Goal: Information Seeking & Learning: Compare options

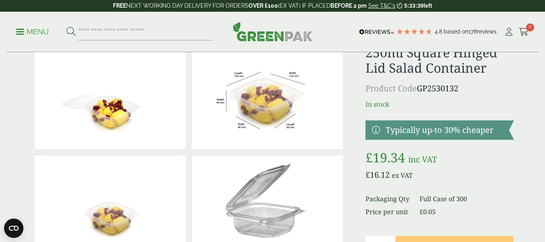
scroll to position [81, 0]
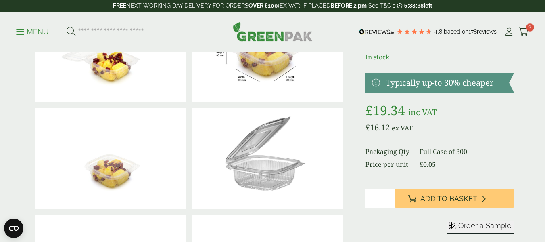
click at [272, 173] on img at bounding box center [267, 158] width 151 height 101
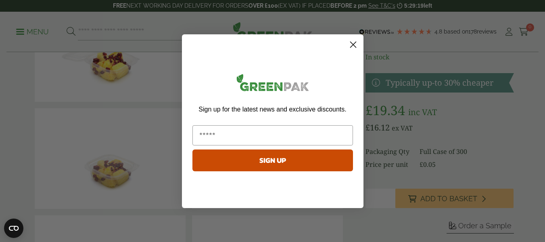
click at [357, 46] on circle "Close dialog" at bounding box center [352, 44] width 13 height 13
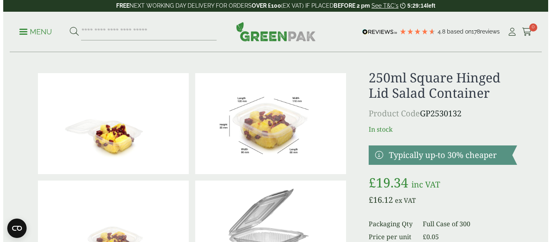
scroll to position [0, 0]
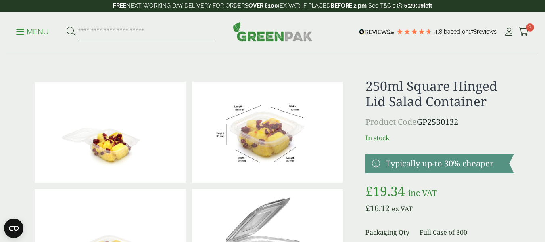
click at [33, 36] on p "Menu" at bounding box center [32, 32] width 33 height 10
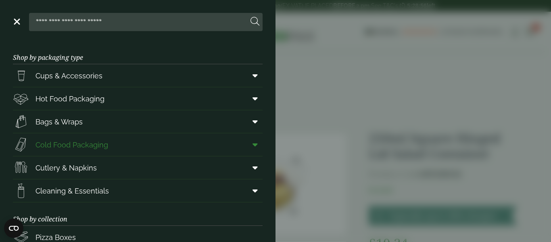
click at [84, 144] on span "Cold Food Packaging" at bounding box center [72, 144] width 73 height 11
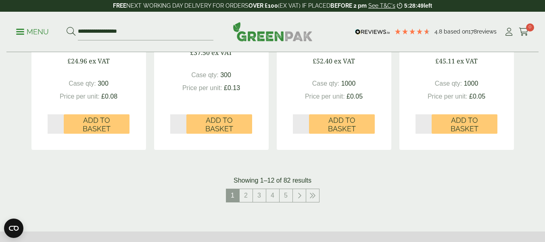
scroll to position [928, 0]
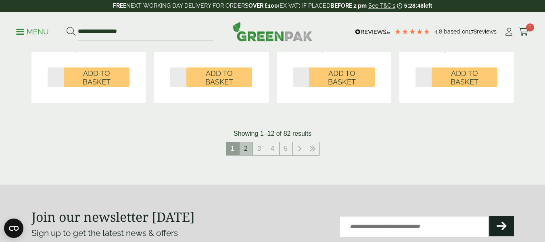
click at [244, 151] on link "2" at bounding box center [246, 148] width 13 height 13
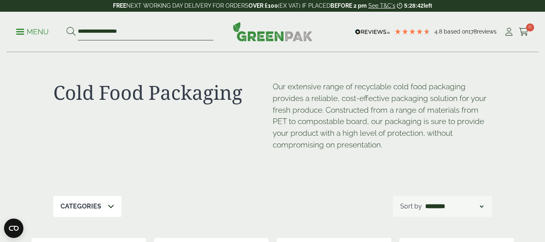
click at [142, 38] on input "**********" at bounding box center [146, 31] width 136 height 17
drag, startPoint x: 162, startPoint y: 28, endPoint x: 51, endPoint y: 36, distance: 111.3
click at [51, 36] on ul "**********" at bounding box center [114, 31] width 197 height 17
type input "*****"
click at [67, 27] on button at bounding box center [71, 32] width 9 height 10
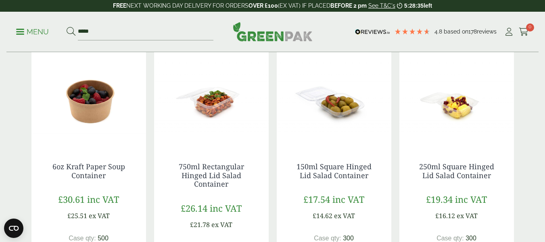
scroll to position [686, 0]
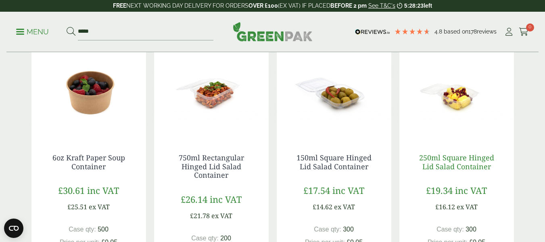
click at [462, 167] on link "250ml Square Hinged Lid Salad Container" at bounding box center [456, 162] width 75 height 19
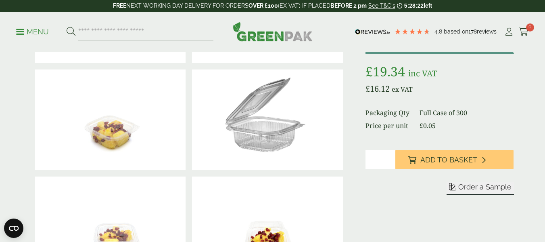
scroll to position [121, 0]
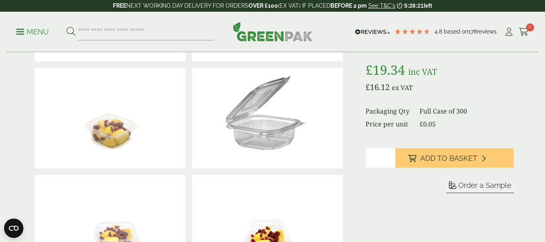
click at [268, 145] on img at bounding box center [267, 118] width 151 height 101
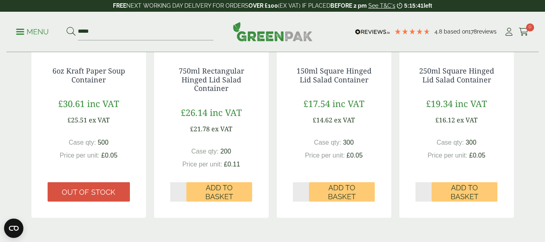
scroll to position [888, 0]
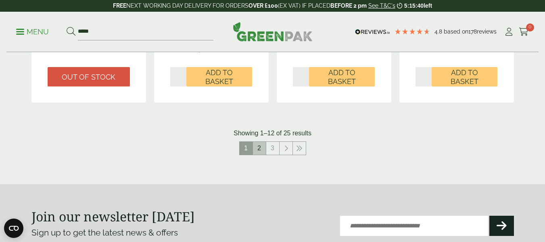
click at [257, 151] on link "2" at bounding box center [259, 148] width 13 height 13
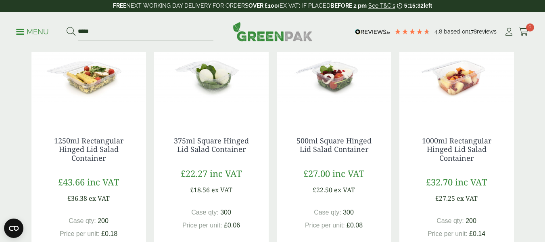
scroll to position [161, 0]
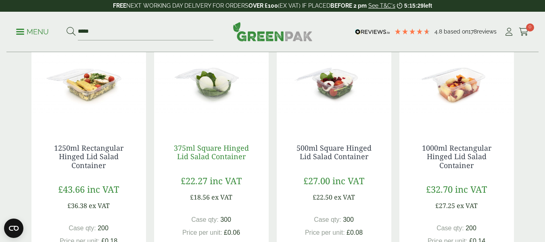
click at [232, 152] on link "375ml Square Hinged Lid Salad Container" at bounding box center [211, 152] width 75 height 19
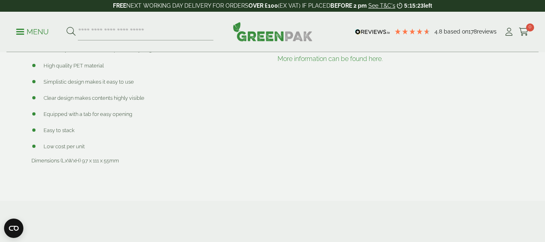
scroll to position [605, 0]
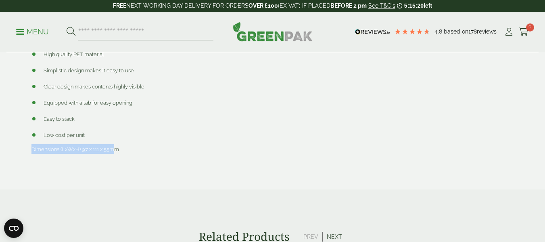
drag, startPoint x: 33, startPoint y: 140, endPoint x: 116, endPoint y: 140, distance: 83.5
click at [116, 146] on span "Dimensions (LxWxH) 97 x 111 x 55mm" at bounding box center [75, 149] width 88 height 6
click at [86, 146] on span "Dimensions (LxWxH) 97 x 111 x 55mm" at bounding box center [75, 149] width 88 height 6
drag, startPoint x: 83, startPoint y: 139, endPoint x: 119, endPoint y: 138, distance: 36.3
click at [119, 146] on span "Dimensions (LxWxH) 97 x 111 x 55mm" at bounding box center [75, 149] width 88 height 6
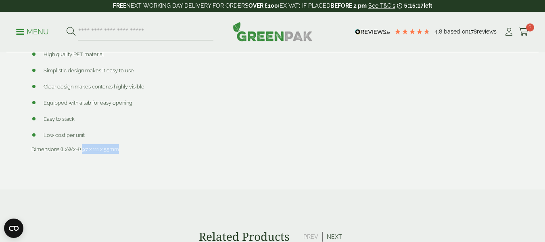
copy span "97 x 111 x 55mm"
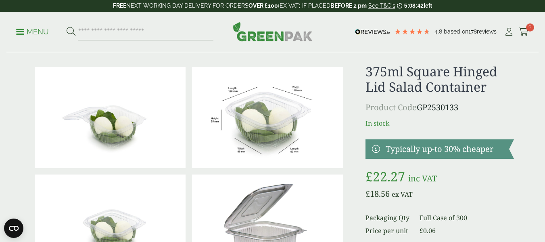
scroll to position [40, 0]
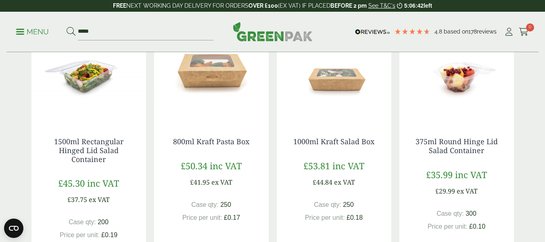
scroll to position [444, 0]
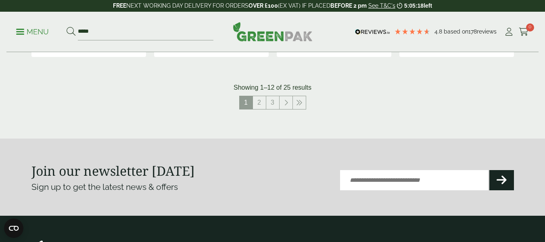
scroll to position [888, 0]
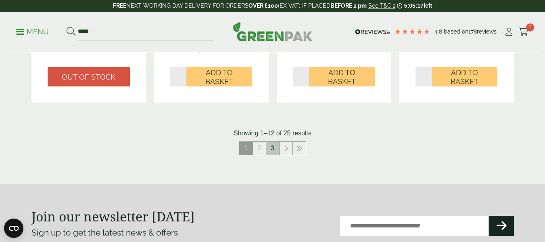
click at [275, 150] on link "3" at bounding box center [272, 148] width 13 height 13
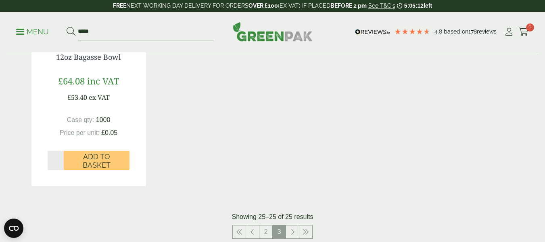
scroll to position [327, 0]
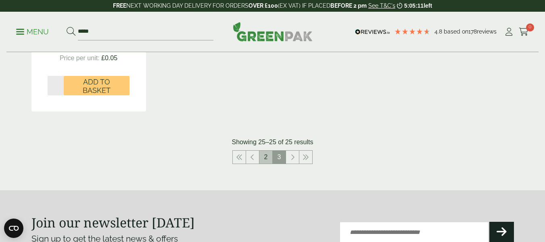
click at [270, 161] on link "2" at bounding box center [265, 157] width 13 height 13
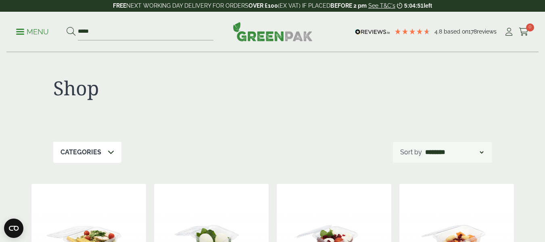
scroll to position [4, 0]
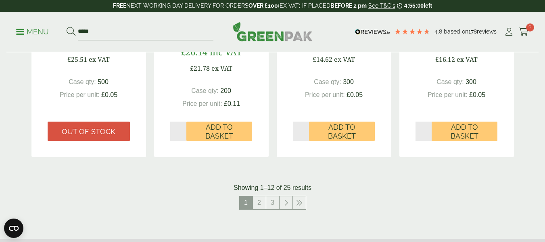
scroll to position [882, 0]
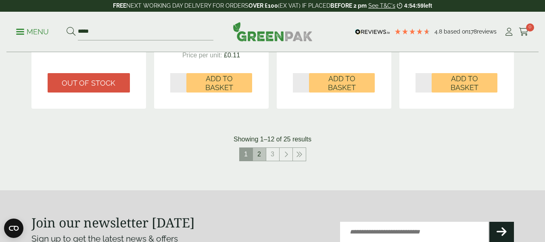
click at [262, 155] on link "2" at bounding box center [259, 154] width 13 height 13
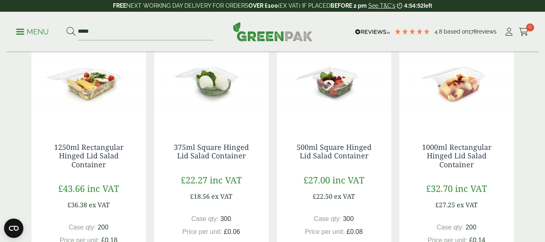
scroll to position [155, 0]
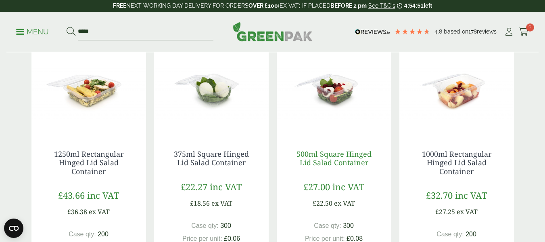
click at [339, 162] on link "500ml Square Hinged Lid Salad Container" at bounding box center [334, 158] width 75 height 19
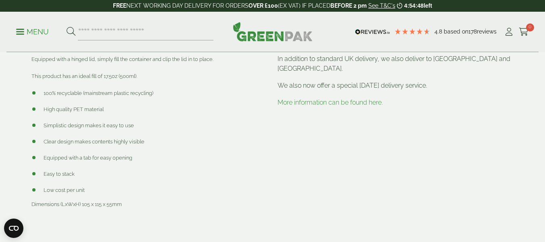
scroll to position [565, 0]
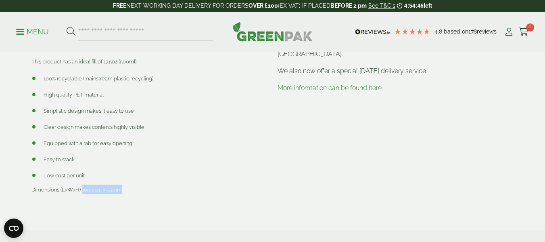
drag, startPoint x: 83, startPoint y: 180, endPoint x: 121, endPoint y: 179, distance: 38.8
click at [121, 186] on span "Dimensions (LxWxH) 105 x 115 x 55mm" at bounding box center [76, 189] width 90 height 6
copy span "105 x 115 x 55mm"
